Goal: Information Seeking & Learning: Learn about a topic

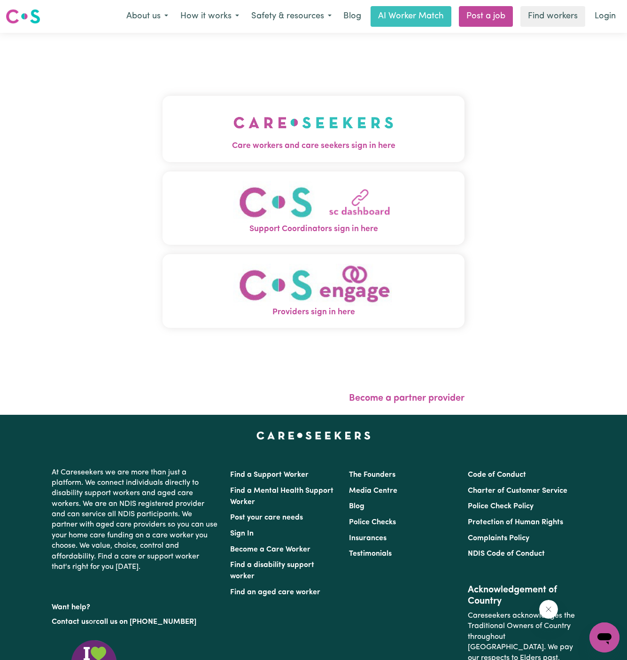
click at [349, 126] on img "Care workers and care seekers sign in here" at bounding box center [313, 122] width 160 height 35
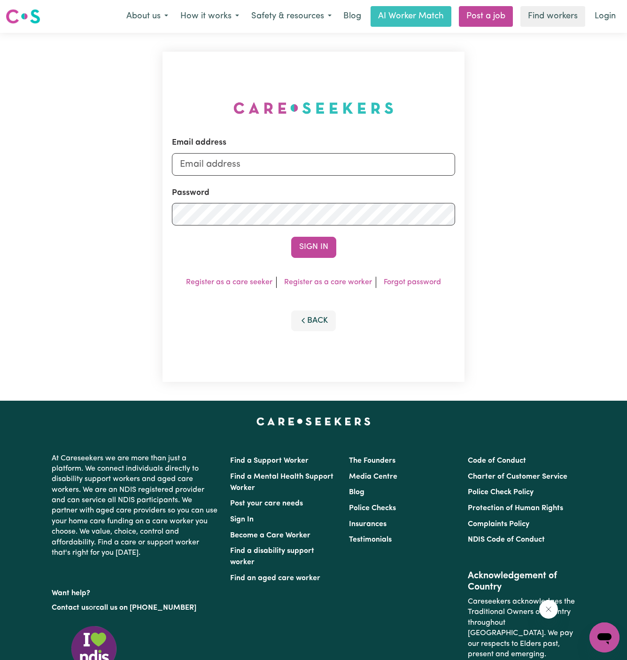
type input "dyan@careseekers.com.au"
click at [286, 164] on input "dyan@careseekers.com.au" at bounding box center [314, 164] width 284 height 23
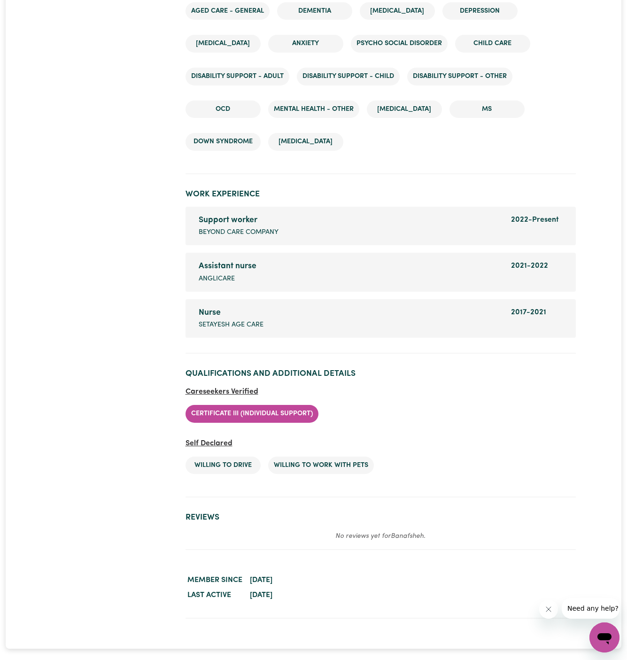
scroll to position [1709, 0]
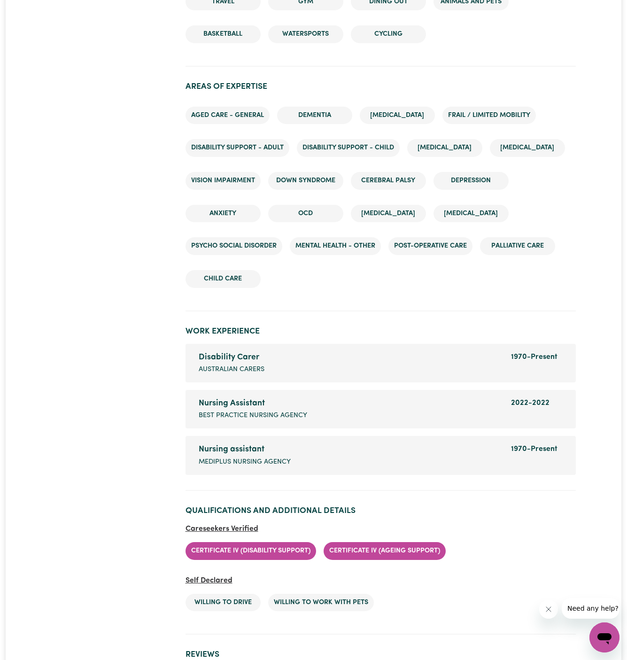
scroll to position [1351, 0]
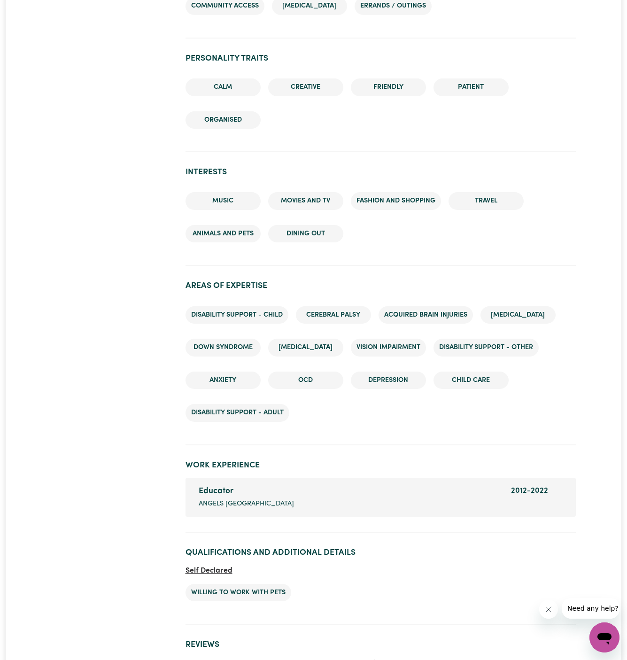
scroll to position [1136, 0]
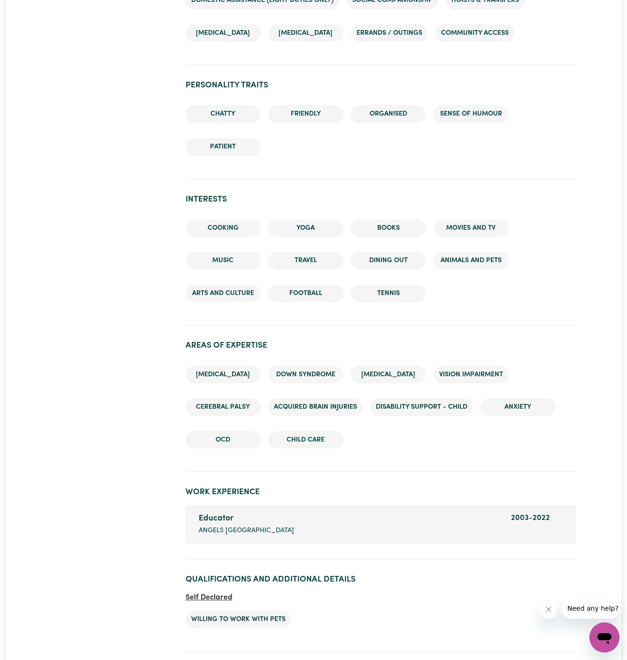
scroll to position [1198, 0]
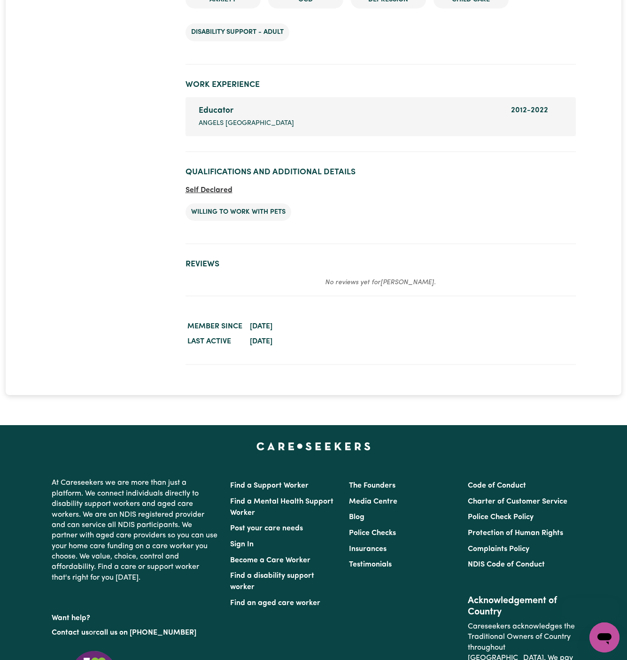
scroll to position [1461, 0]
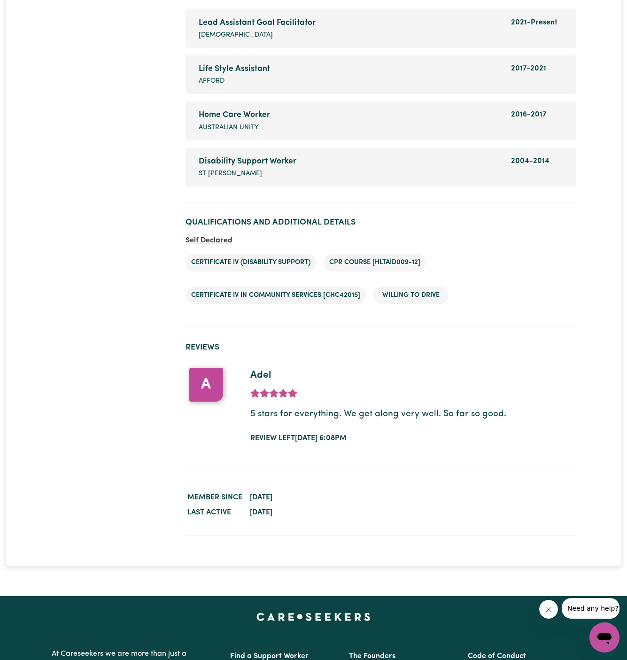
scroll to position [1526, 0]
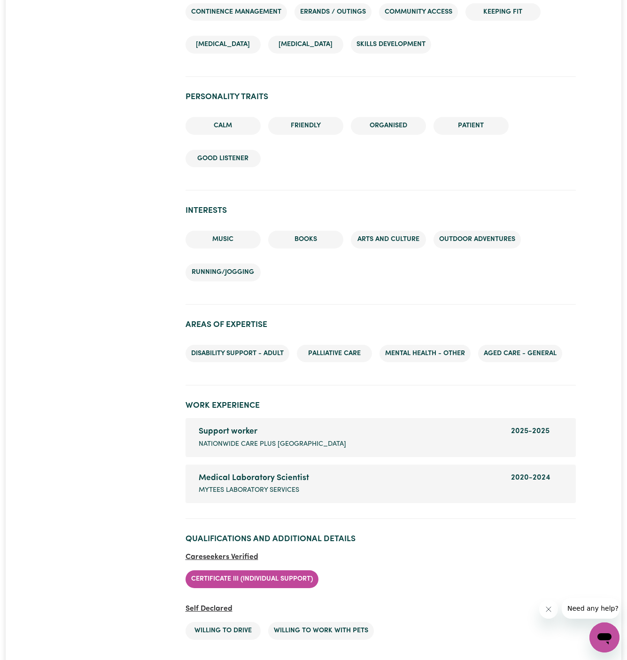
scroll to position [1180, 0]
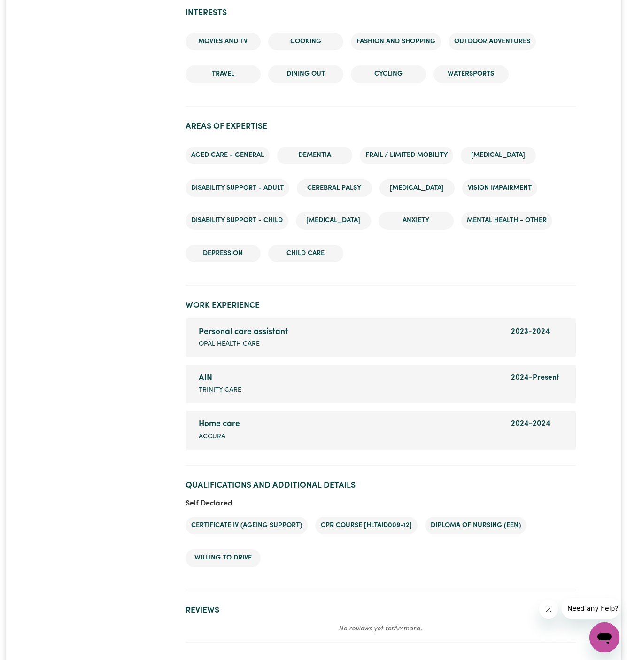
scroll to position [1250, 0]
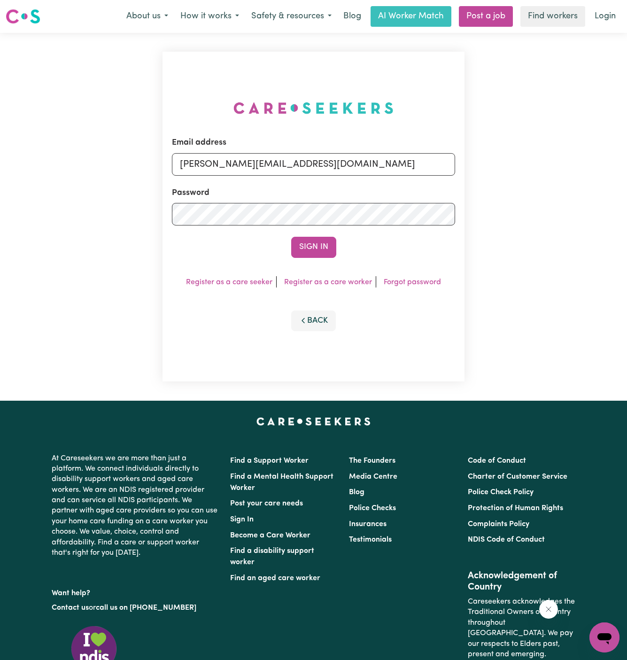
click at [347, 165] on input "[PERSON_NAME][EMAIL_ADDRESS][DOMAIN_NAME]" at bounding box center [314, 164] width 284 height 23
click at [607, 21] on link "Login" at bounding box center [605, 16] width 32 height 21
click at [270, 169] on input "[PERSON_NAME][EMAIL_ADDRESS][DOMAIN_NAME]" at bounding box center [314, 164] width 284 height 23
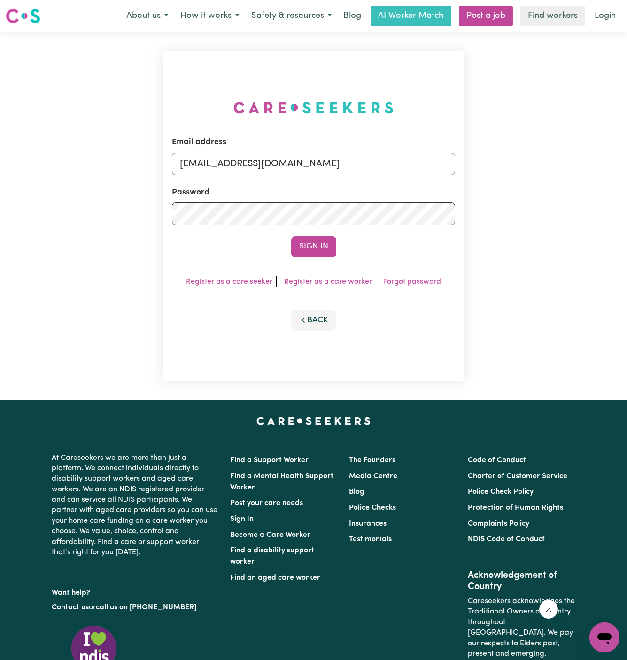
click at [260, 159] on input "[EMAIL_ADDRESS][DOMAIN_NAME]" at bounding box center [314, 164] width 284 height 23
drag, startPoint x: 229, startPoint y: 163, endPoint x: 529, endPoint y: 163, distance: 300.4
click at [529, 163] on div "Email address [EMAIL_ADDRESS][DOMAIN_NAME] Password Sign In Register as a care …" at bounding box center [313, 216] width 627 height 368
type input "[EMAIL_ADDRESS][DOMAIN_NAME]"
click at [291, 236] on button "Sign In" at bounding box center [313, 246] width 45 height 21
